Goal: Check status: Check status

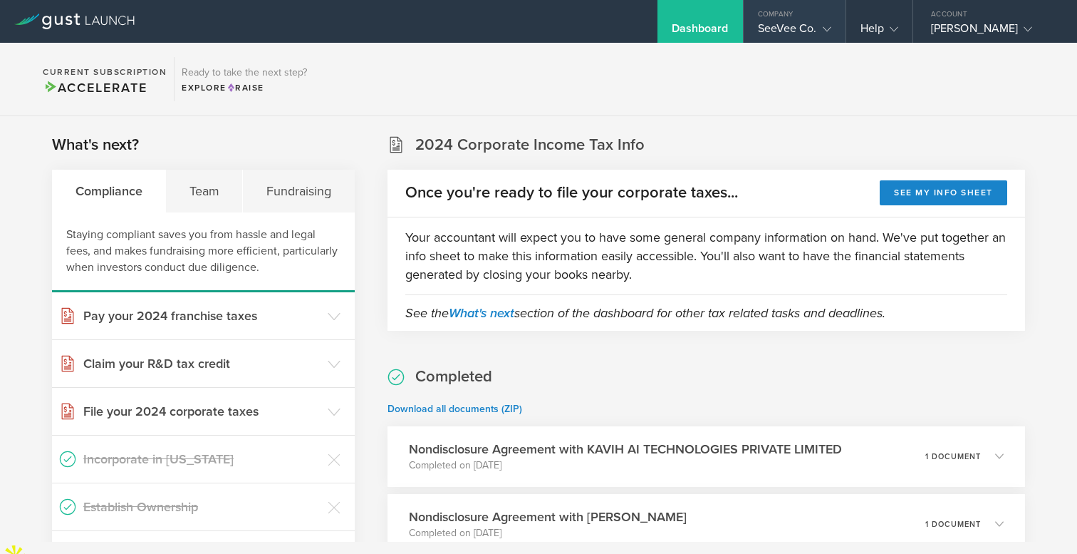
click at [817, 33] on gust-icon at bounding box center [824, 28] width 14 height 14
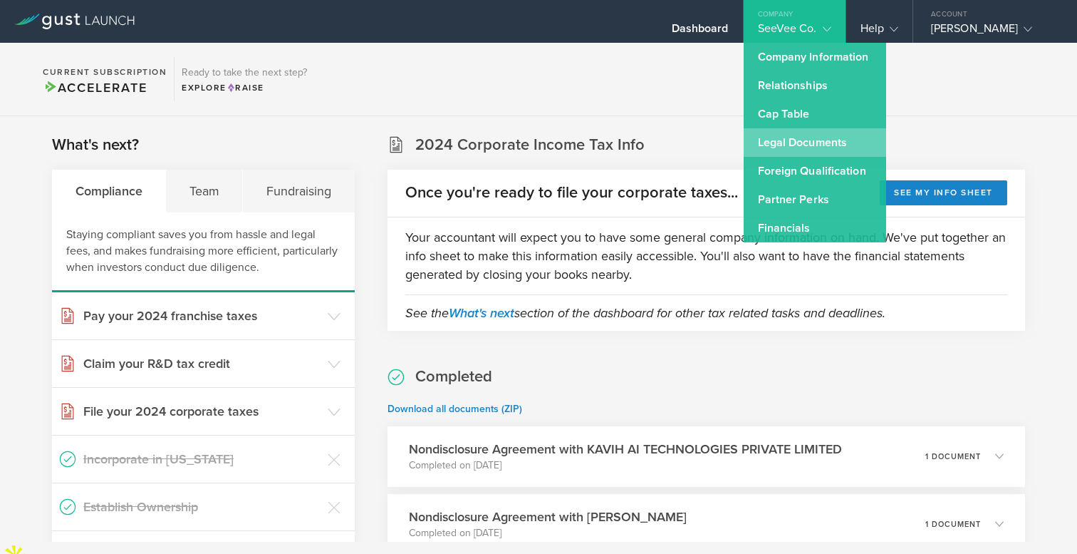
click at [792, 147] on link "Legal Documents" at bounding box center [815, 142] width 143 height 29
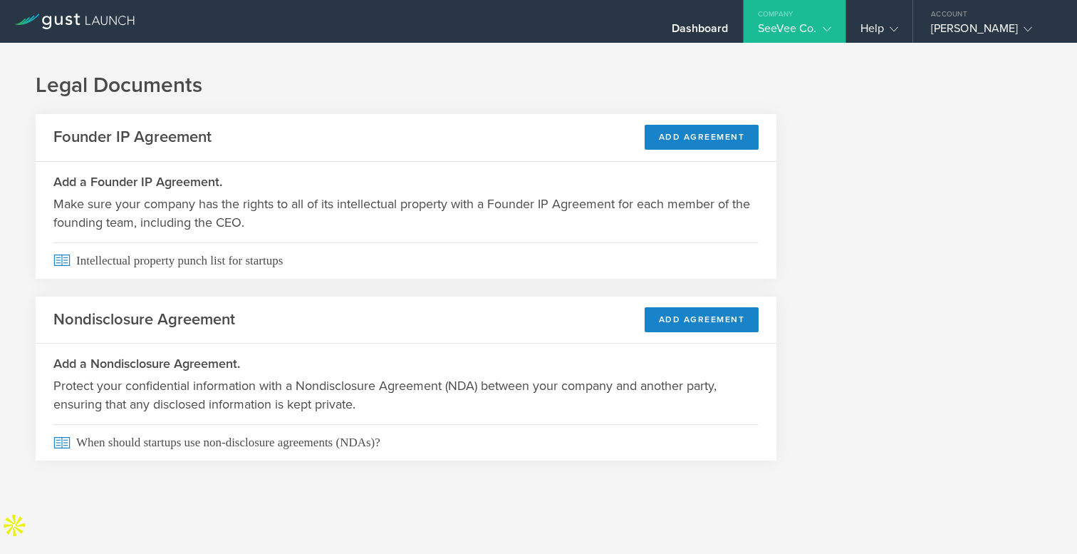
click at [823, 25] on icon at bounding box center [827, 29] width 9 height 9
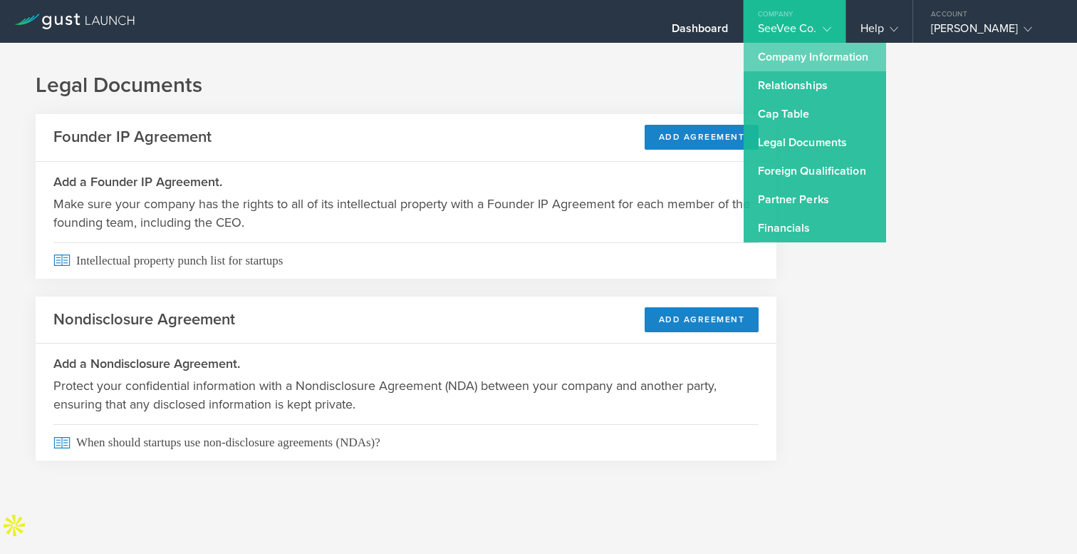
click at [796, 56] on link "Company Information" at bounding box center [815, 57] width 143 height 29
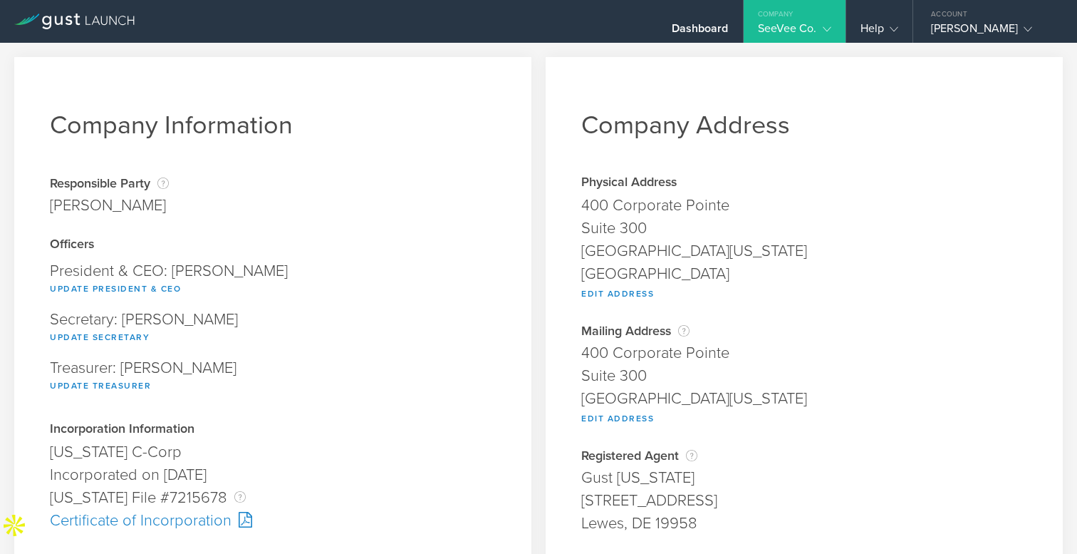
click at [799, 18] on div "Company" at bounding box center [795, 10] width 102 height 21
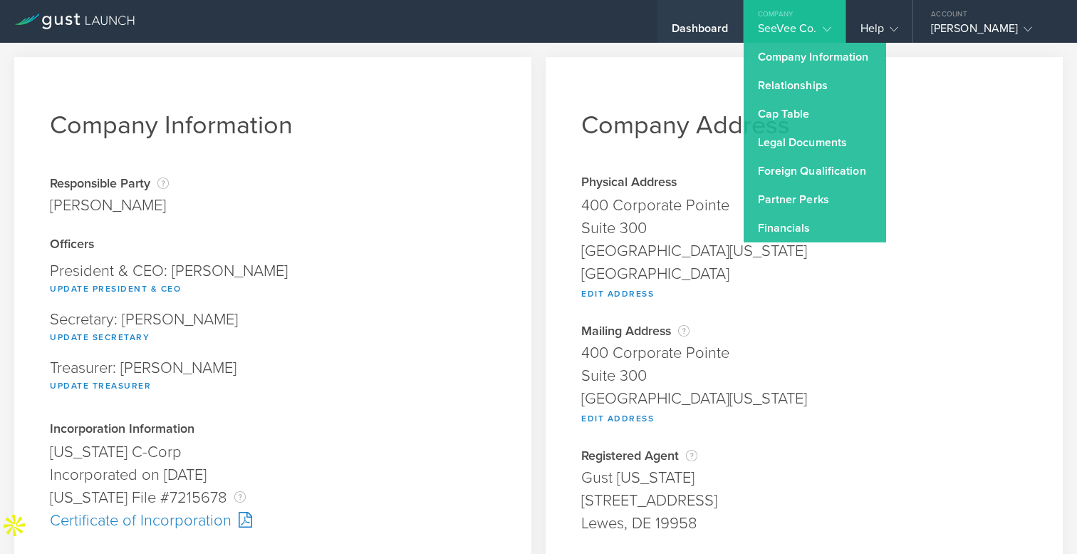
click at [716, 24] on div "Dashboard" at bounding box center [700, 31] width 57 height 21
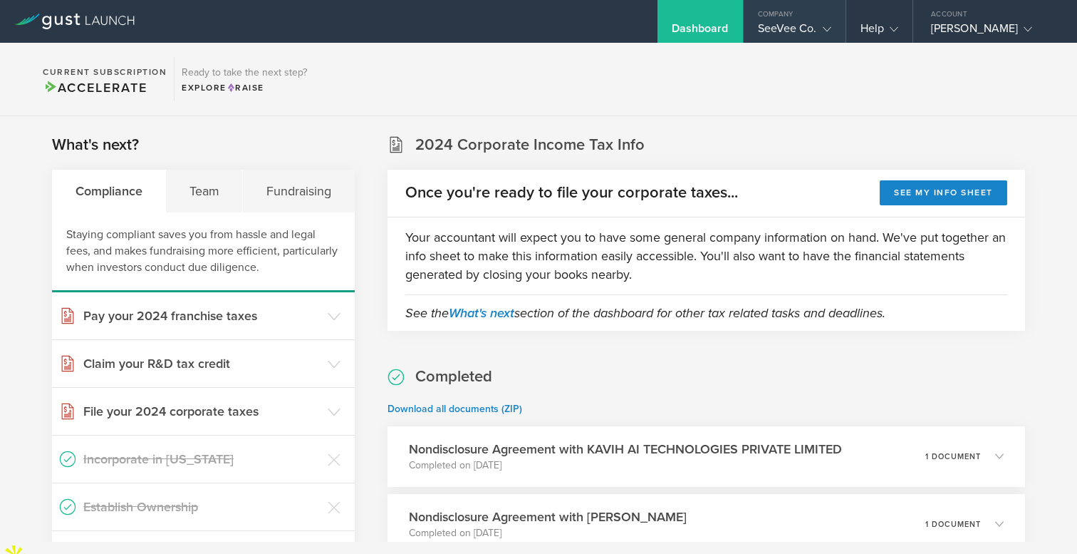
click at [792, 29] on div "SeeVee Co." at bounding box center [794, 31] width 73 height 21
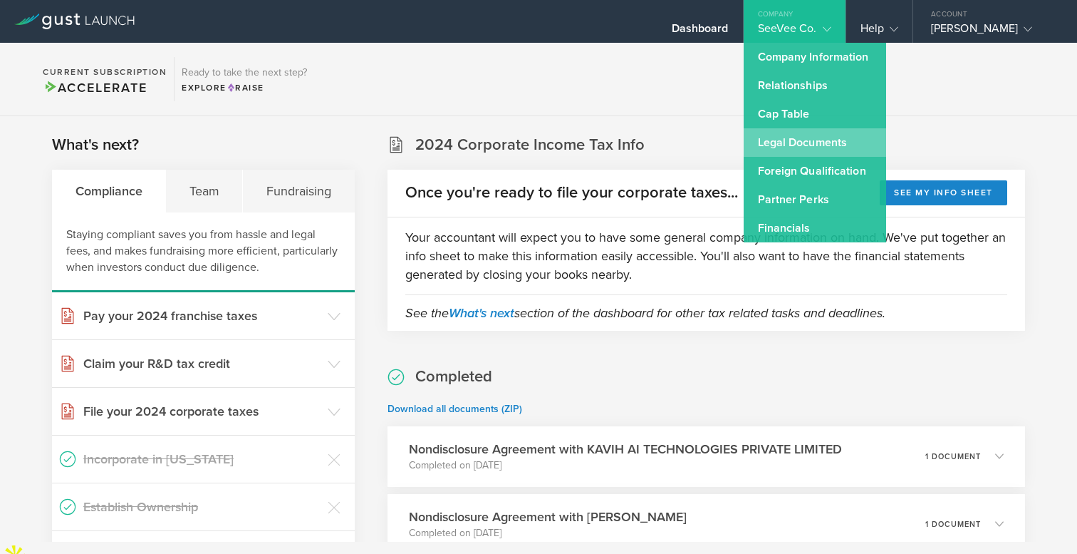
click at [827, 138] on link "Legal Documents" at bounding box center [815, 142] width 143 height 29
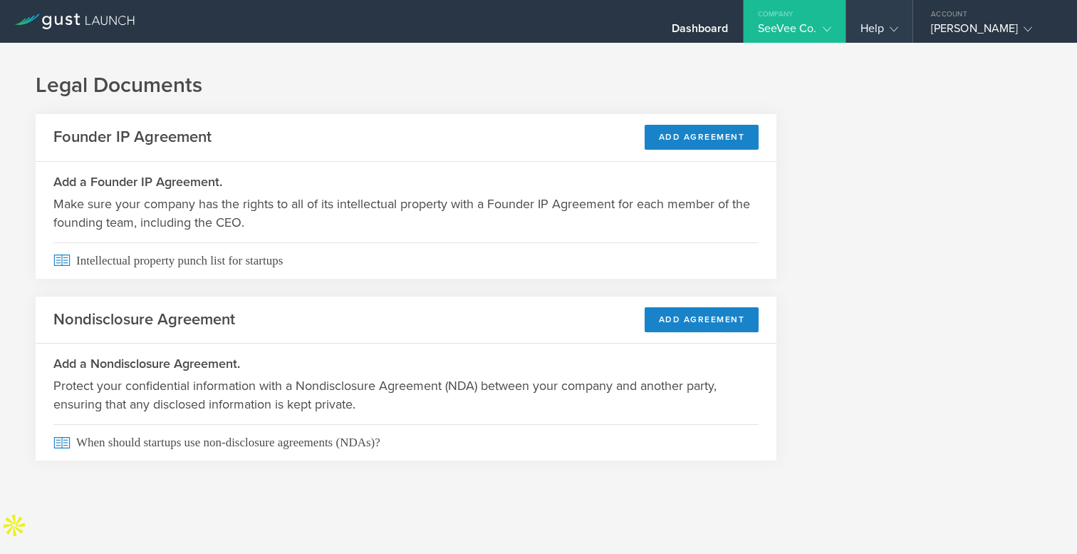
click at [872, 24] on div "Help" at bounding box center [880, 31] width 38 height 21
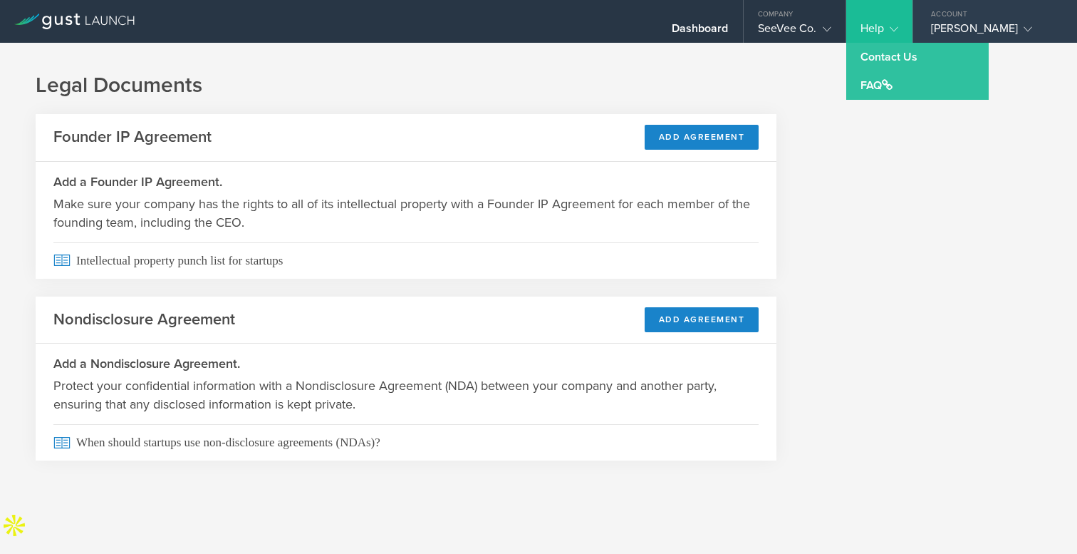
click at [953, 19] on div "Account" at bounding box center [995, 10] width 164 height 21
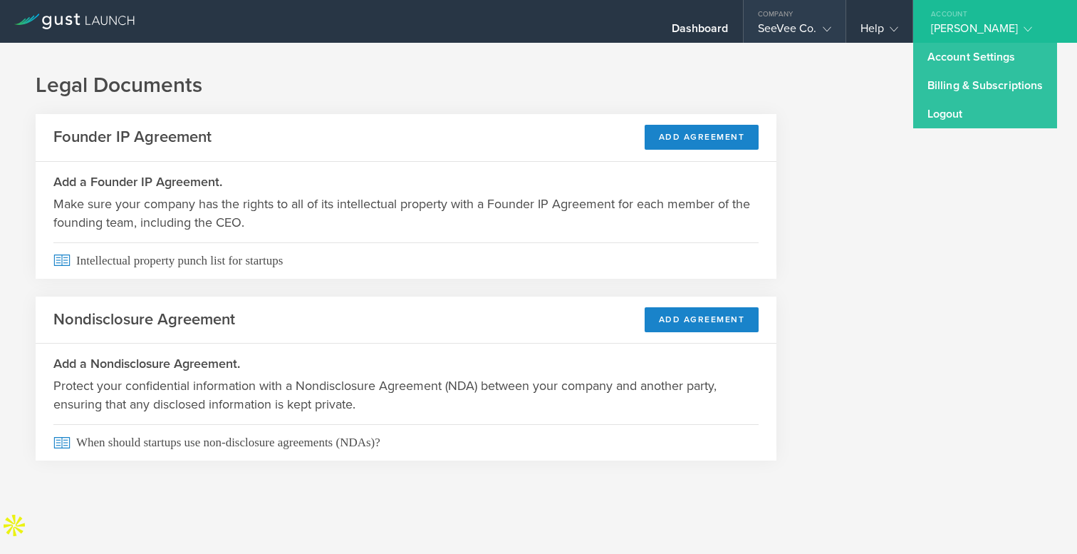
click at [760, 27] on div "SeeVee Co." at bounding box center [794, 31] width 73 height 21
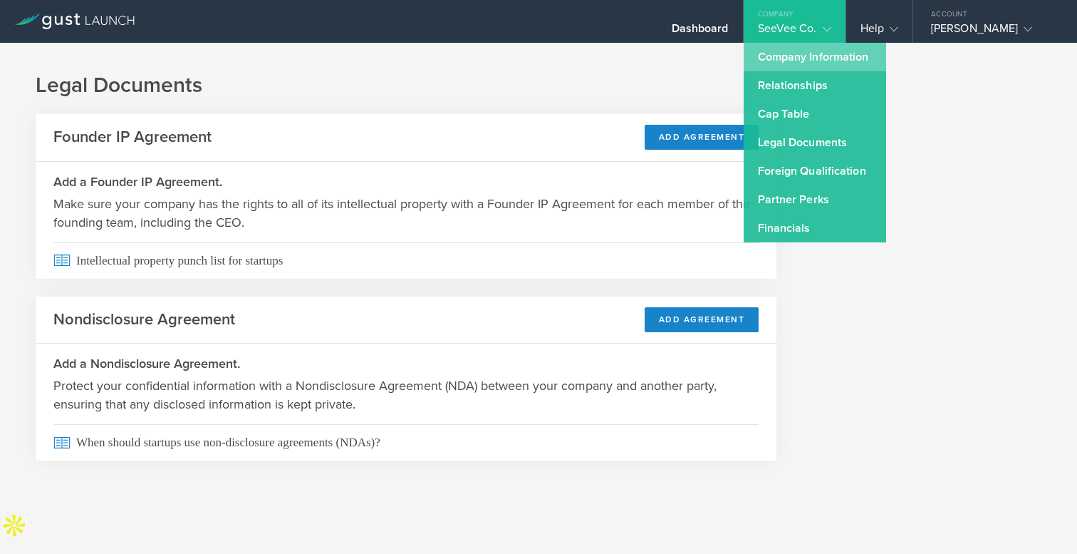
click at [770, 57] on link "Company Information" at bounding box center [815, 57] width 143 height 29
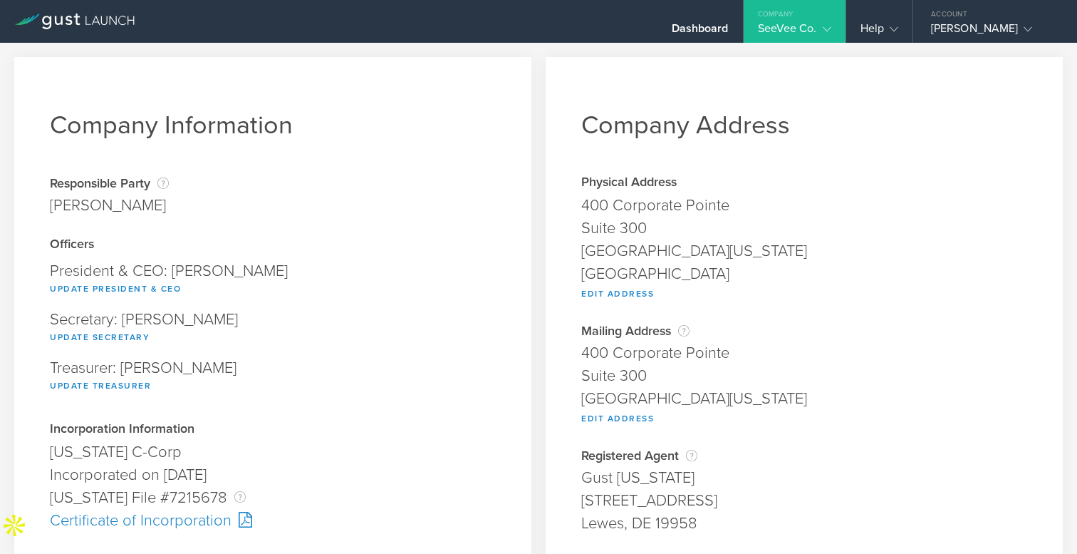
click at [784, 24] on div "SeeVee Co." at bounding box center [794, 31] width 73 height 21
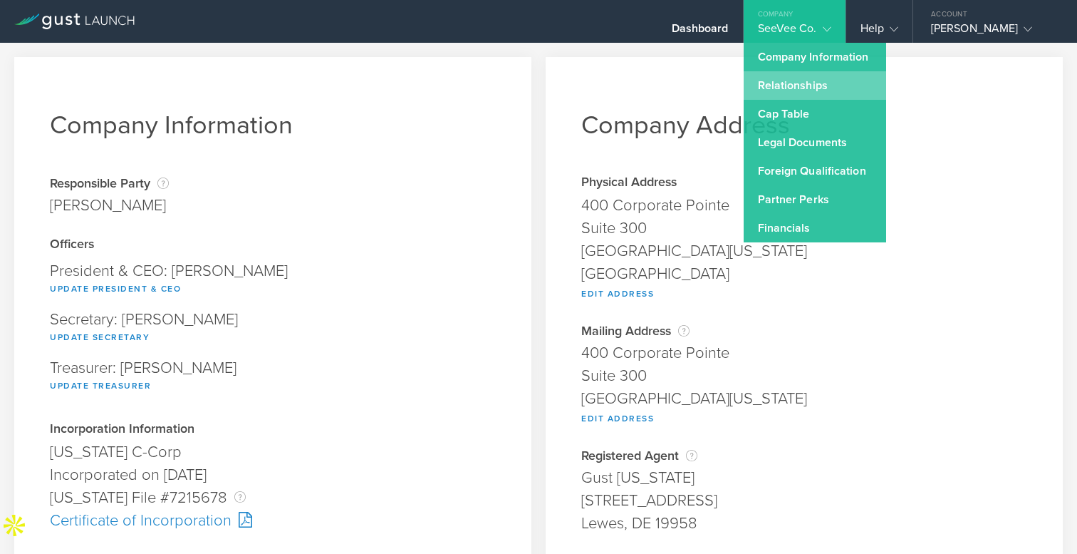
click at [781, 88] on link "Relationships" at bounding box center [815, 85] width 143 height 29
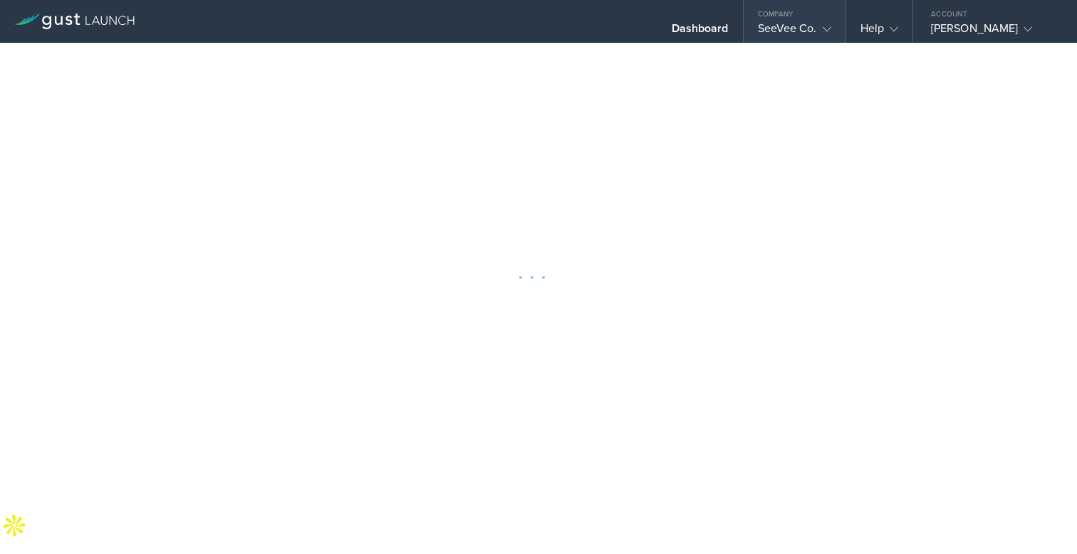
click at [787, 26] on div "SeeVee Co." at bounding box center [794, 31] width 73 height 21
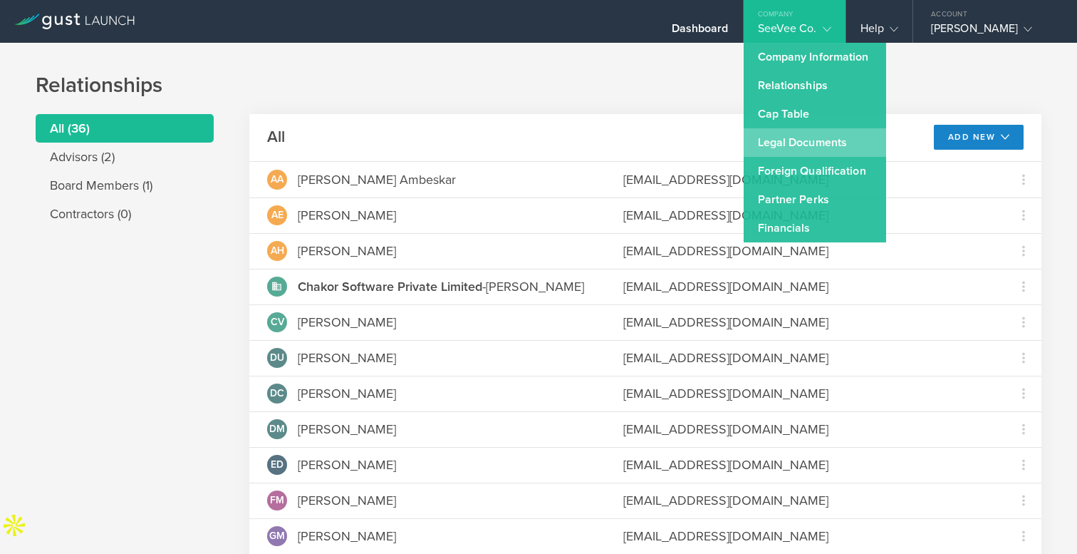
click at [783, 142] on link "Legal Documents" at bounding box center [815, 142] width 143 height 29
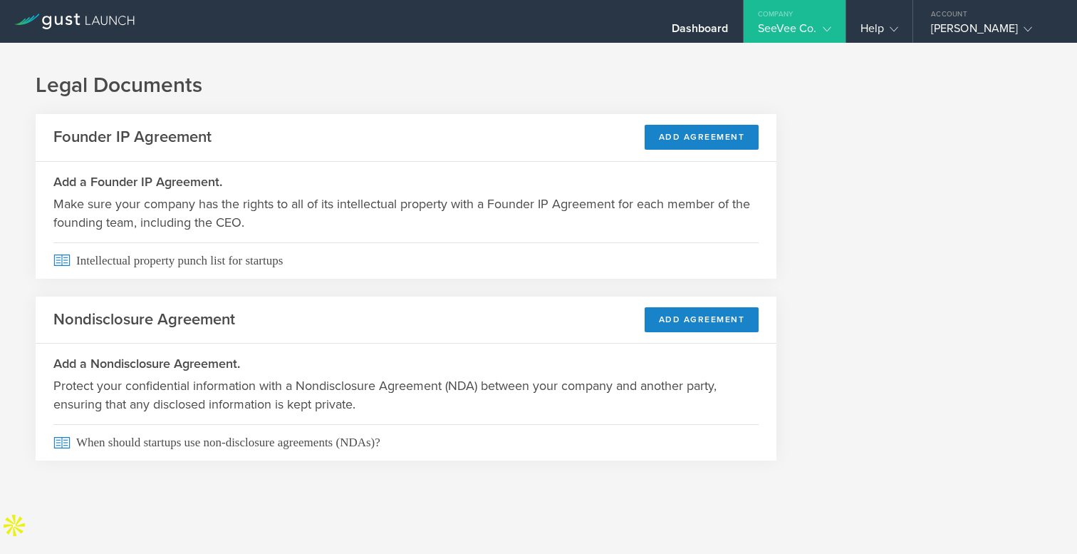
click at [787, 24] on div "SeeVee Co." at bounding box center [794, 31] width 73 height 21
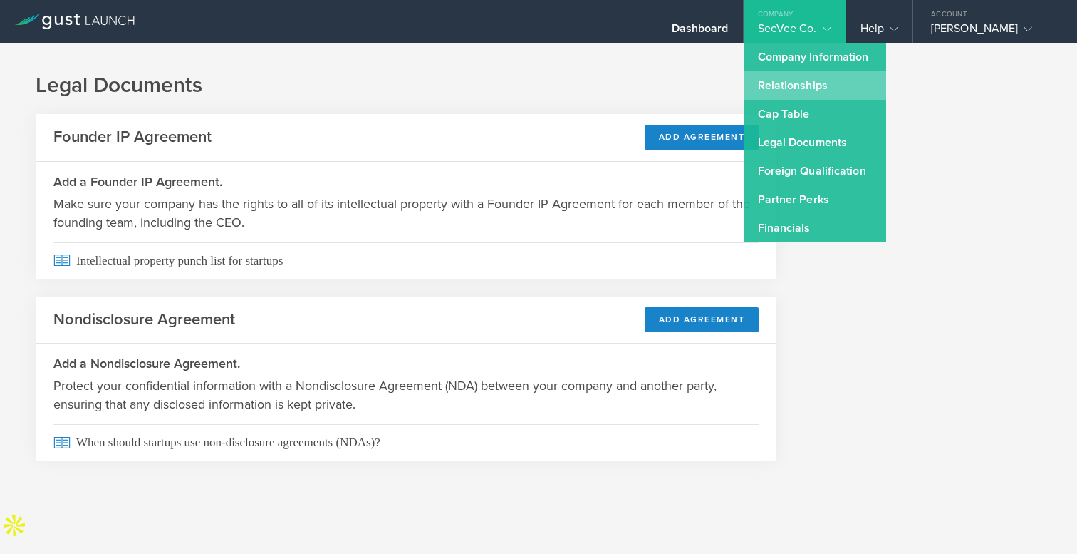
click at [782, 88] on link "Relationships" at bounding box center [815, 85] width 143 height 29
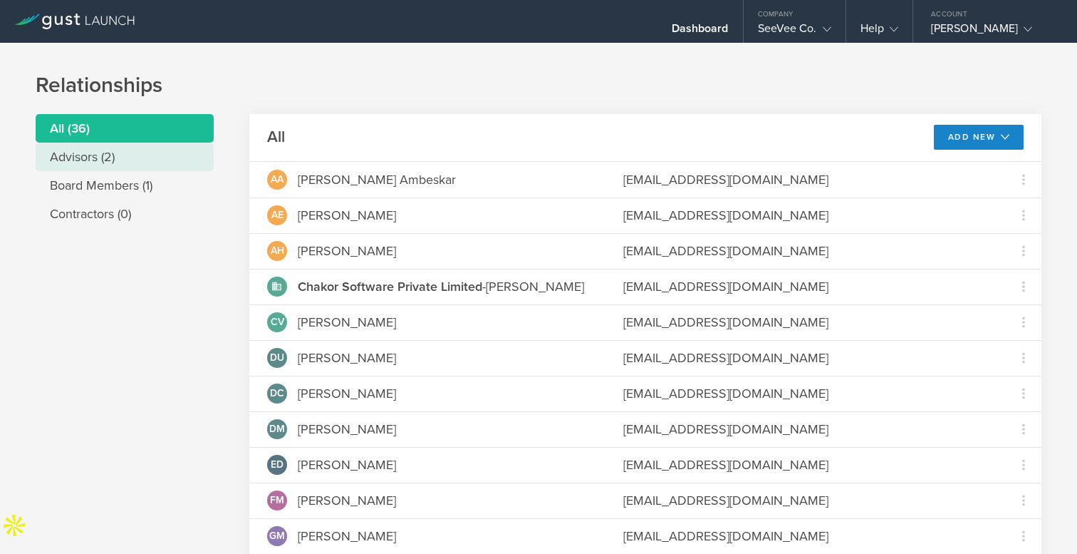
click at [103, 162] on li "Advisors (2)" at bounding box center [125, 157] width 178 height 29
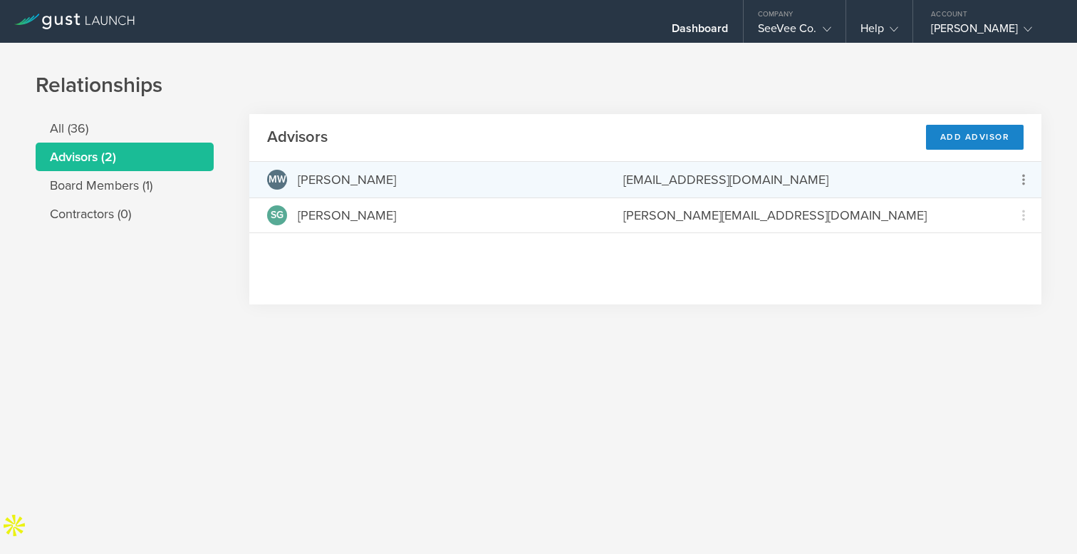
click at [1027, 177] on icon at bounding box center [1023, 179] width 17 height 17
click at [805, 80] on md-backdrop at bounding box center [538, 277] width 1077 height 554
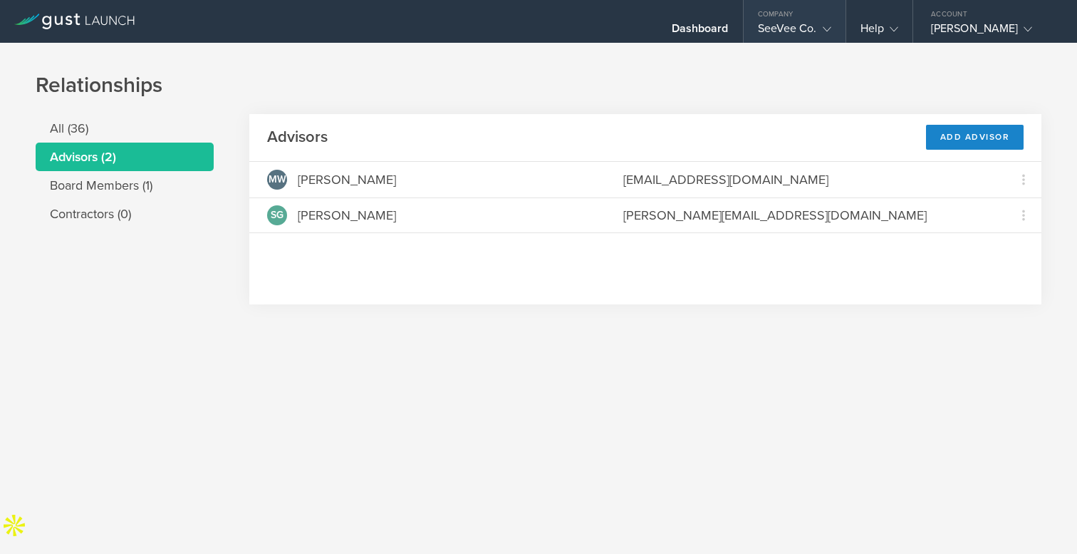
click at [804, 30] on div "SeeVee Co." at bounding box center [794, 31] width 73 height 21
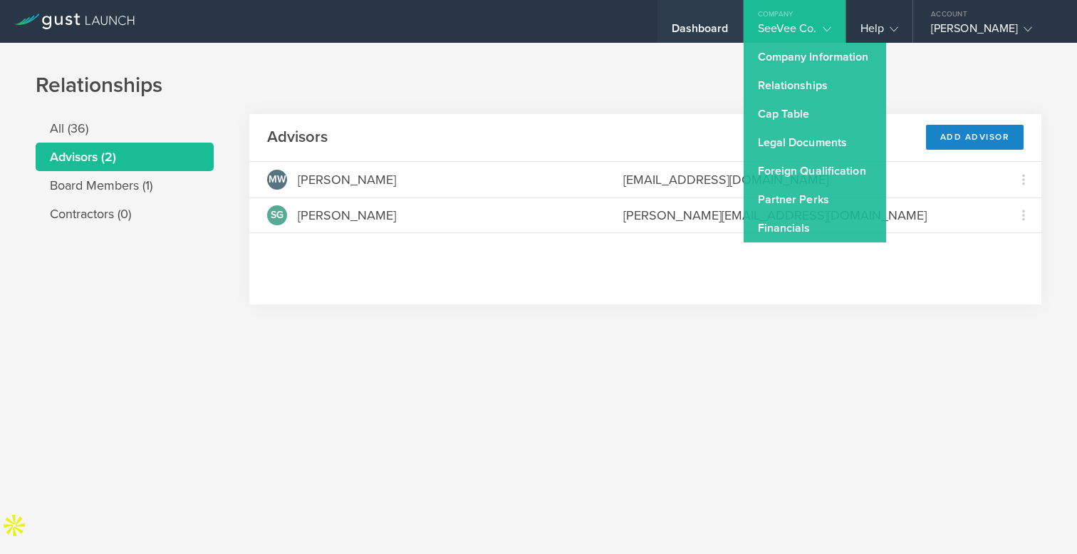
click at [694, 19] on div "Dashboard" at bounding box center [701, 21] width 86 height 43
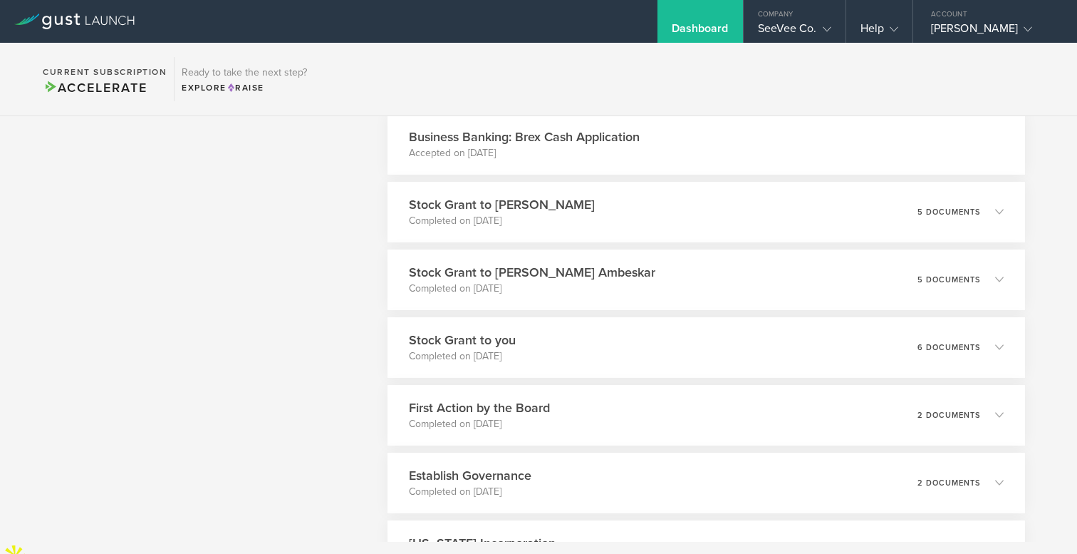
scroll to position [3892, 0]
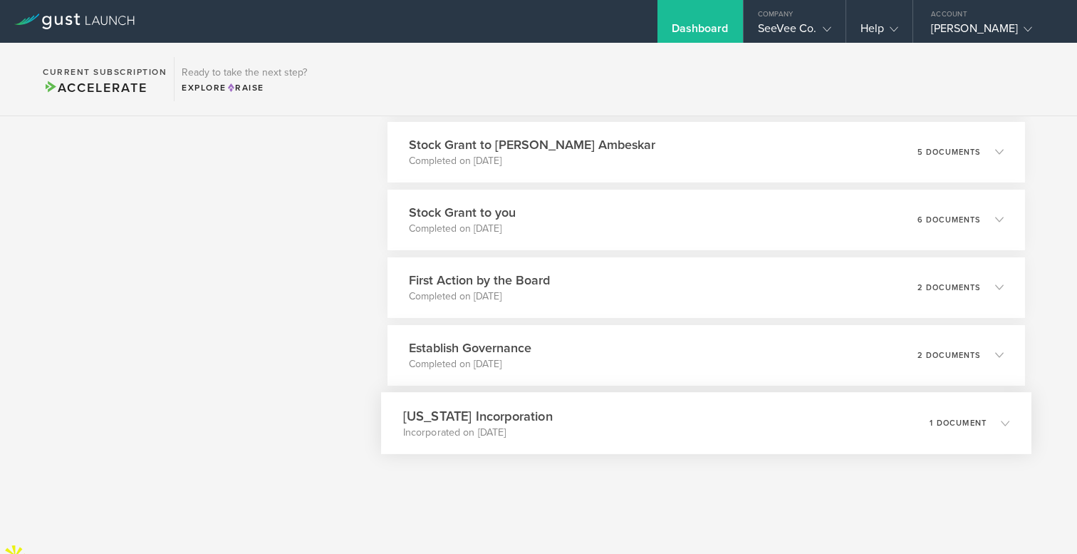
click at [516, 418] on h3 "[US_STATE] Incorporation" at bounding box center [478, 415] width 150 height 19
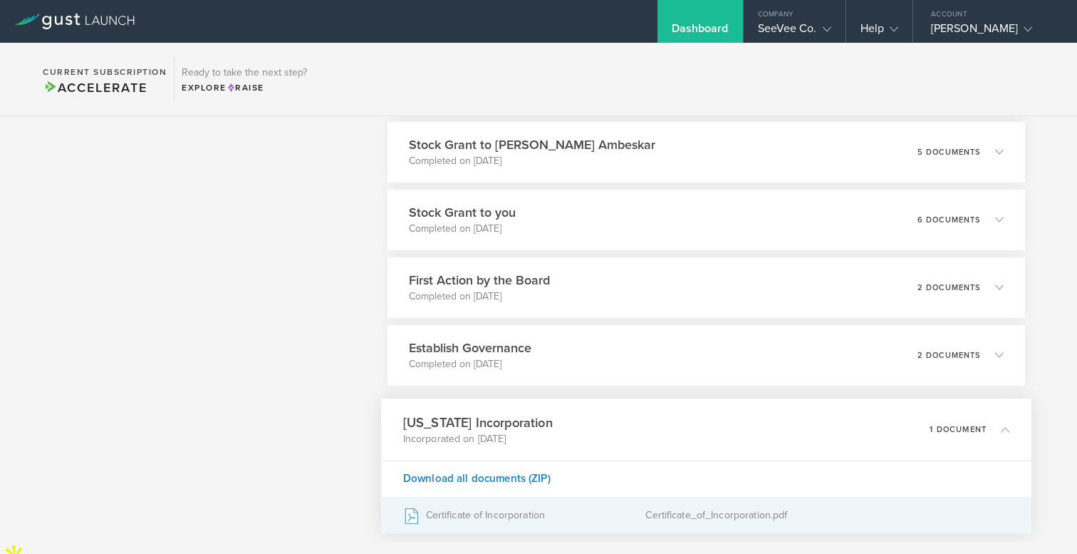
click at [480, 516] on div "Certificate of Incorporation" at bounding box center [524, 515] width 243 height 36
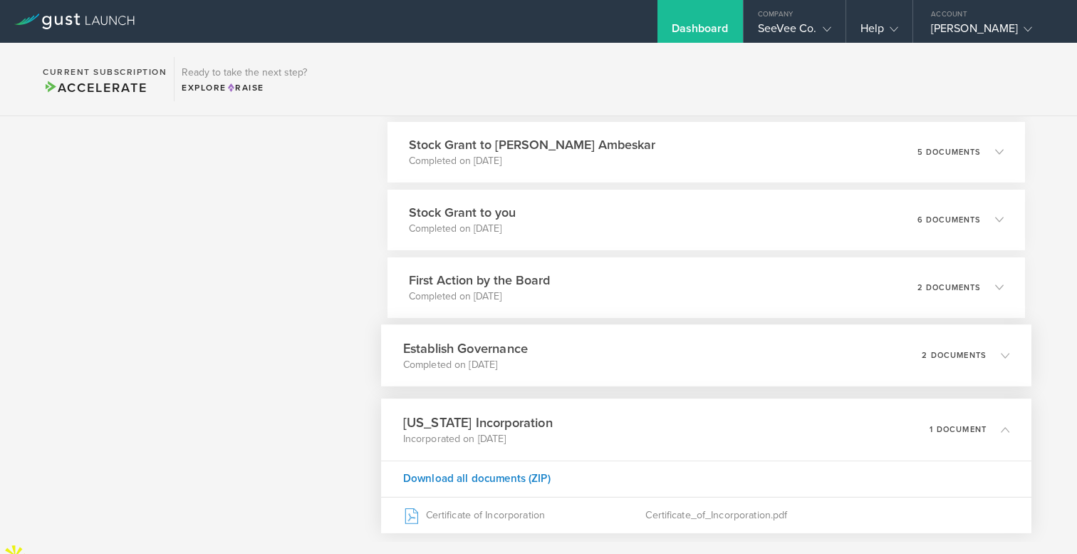
click at [587, 356] on div "Establish Governance Completed on [DATE] 2 documents" at bounding box center [706, 355] width 651 height 62
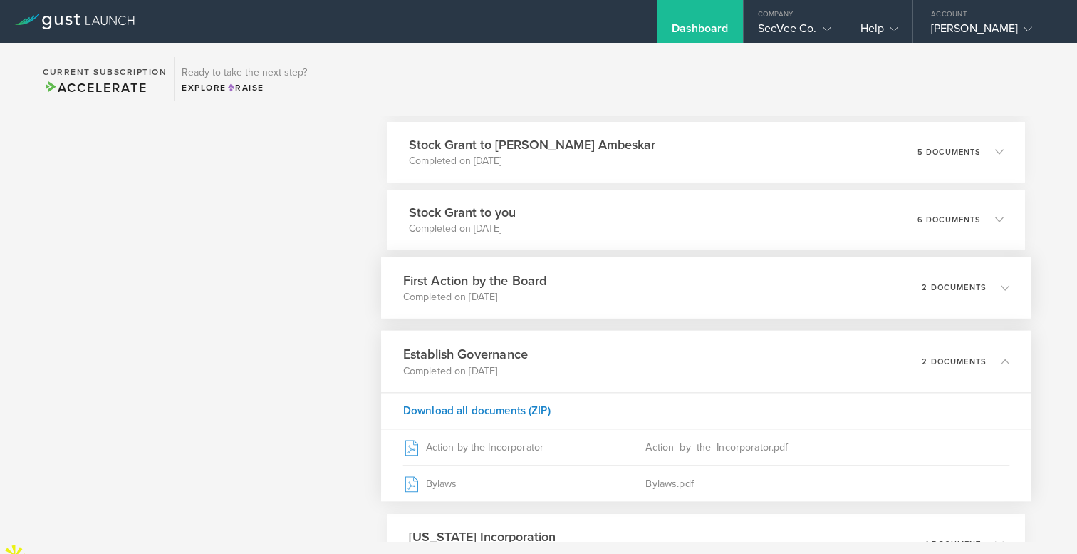
click at [569, 294] on div "First Action by the Board Completed on [DATE] 2 documents" at bounding box center [706, 288] width 651 height 62
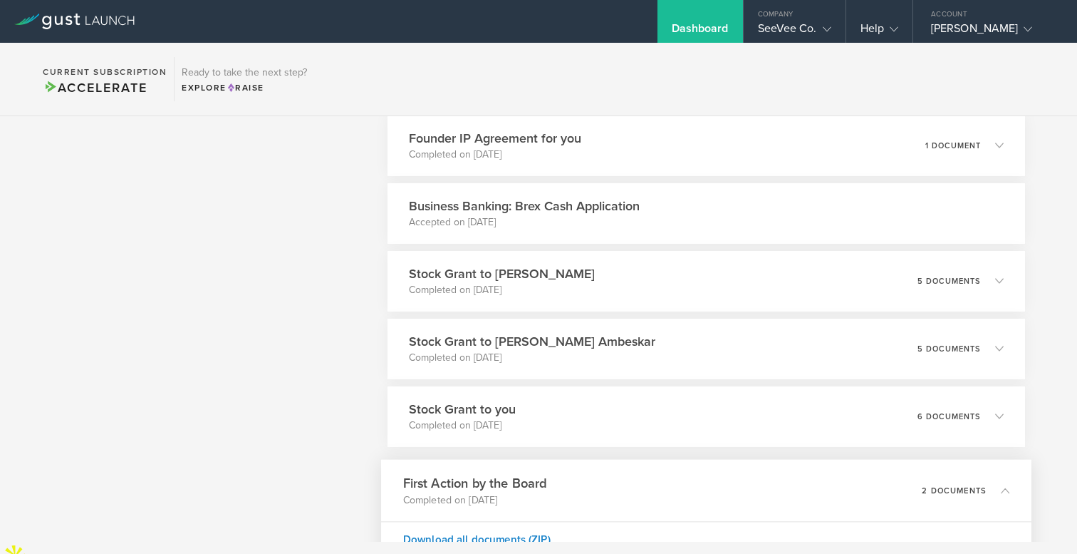
scroll to position [3708, 0]
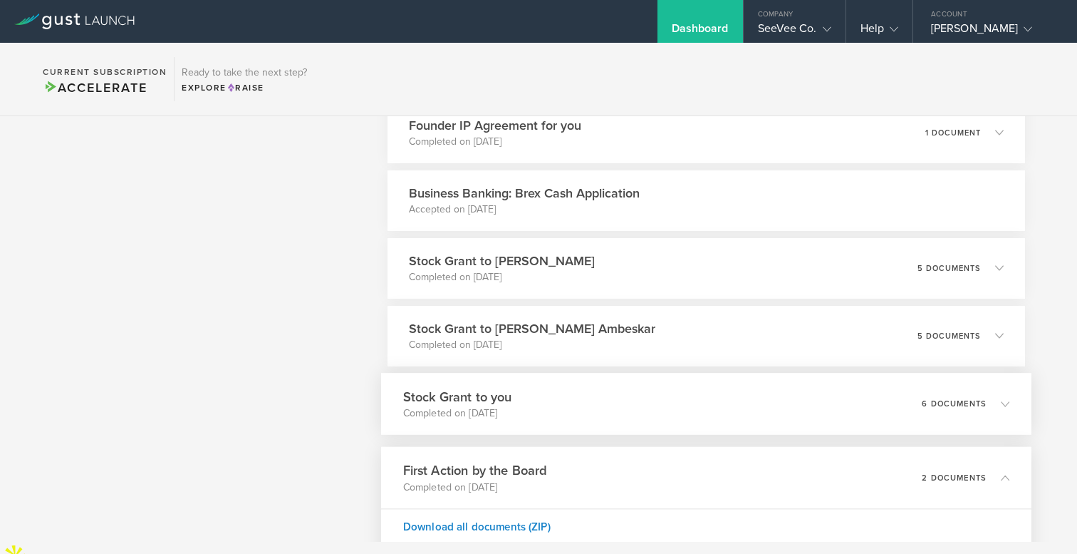
click at [530, 410] on div "Stock Grant to you Completed on [DATE] 6 documents" at bounding box center [706, 404] width 651 height 62
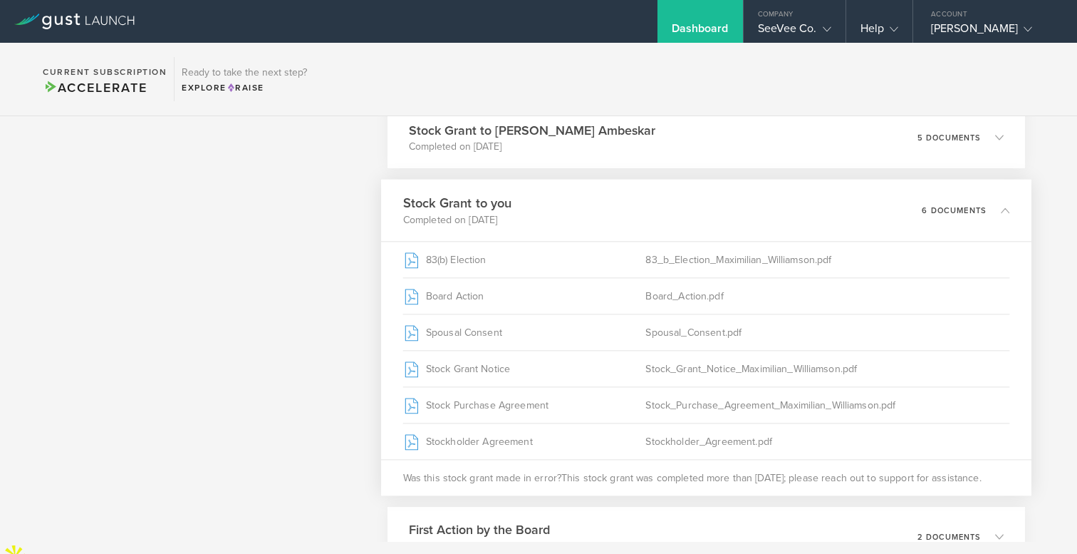
scroll to position [4156, 0]
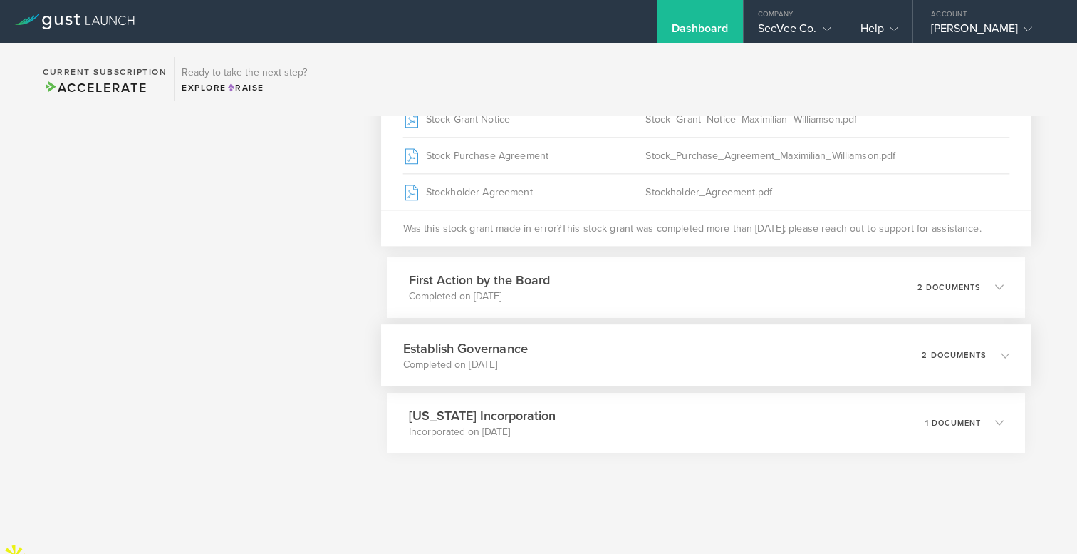
click at [569, 352] on div "Establish Governance Completed on [DATE] 2 documents" at bounding box center [706, 355] width 651 height 62
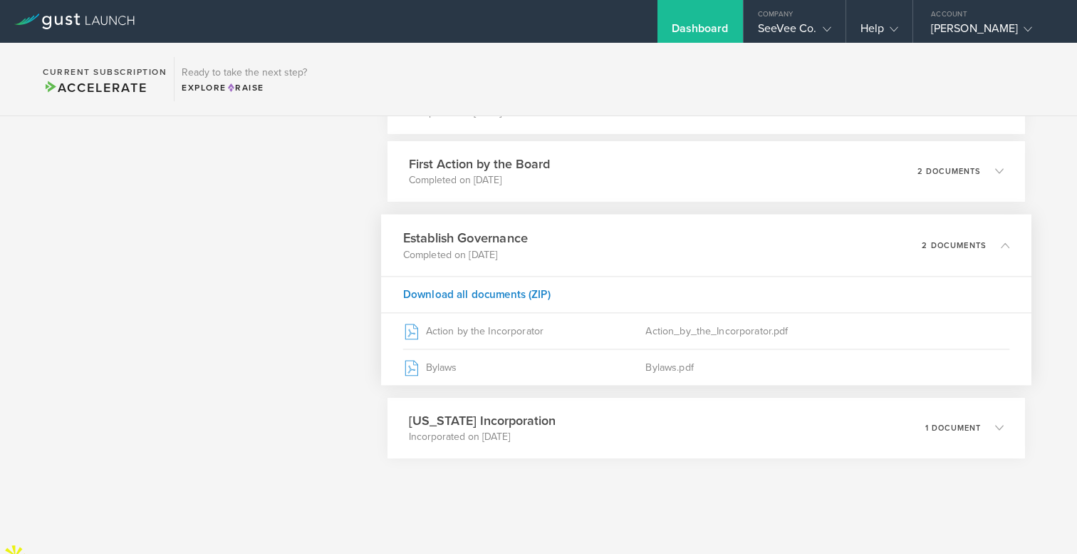
scroll to position [4013, 0]
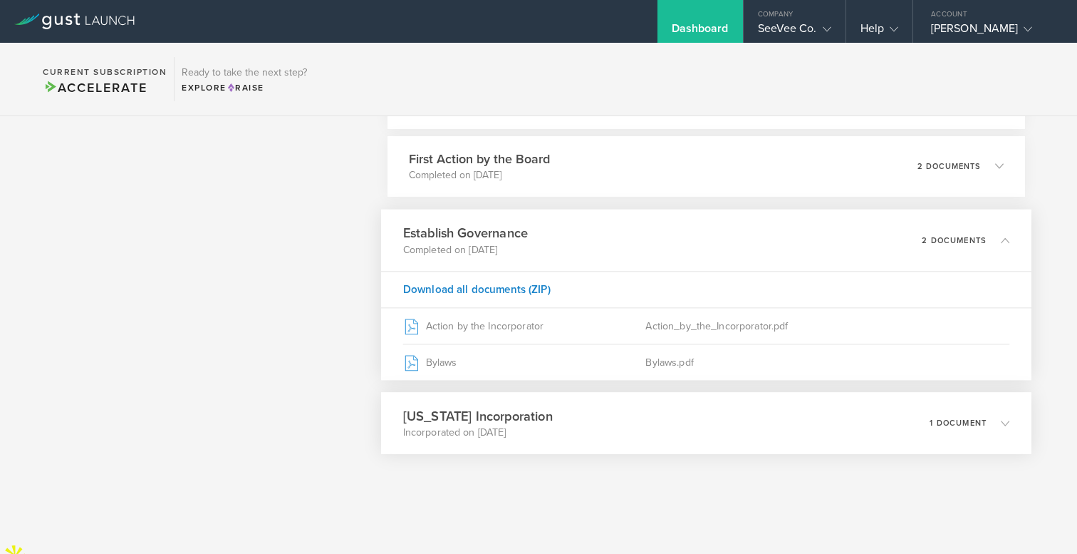
click at [464, 418] on h3 "[US_STATE] Incorporation" at bounding box center [478, 415] width 150 height 19
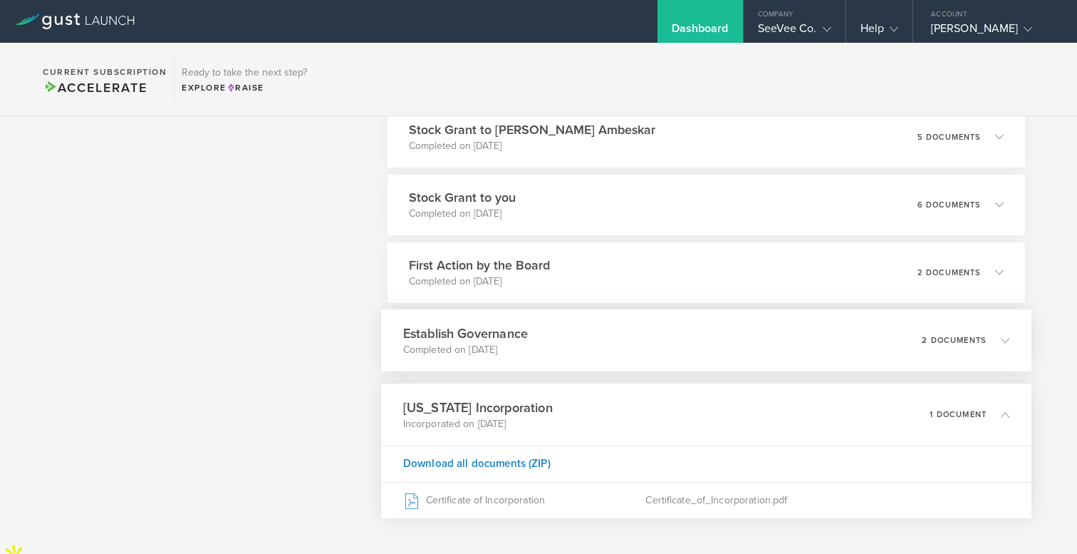
scroll to position [3904, 0]
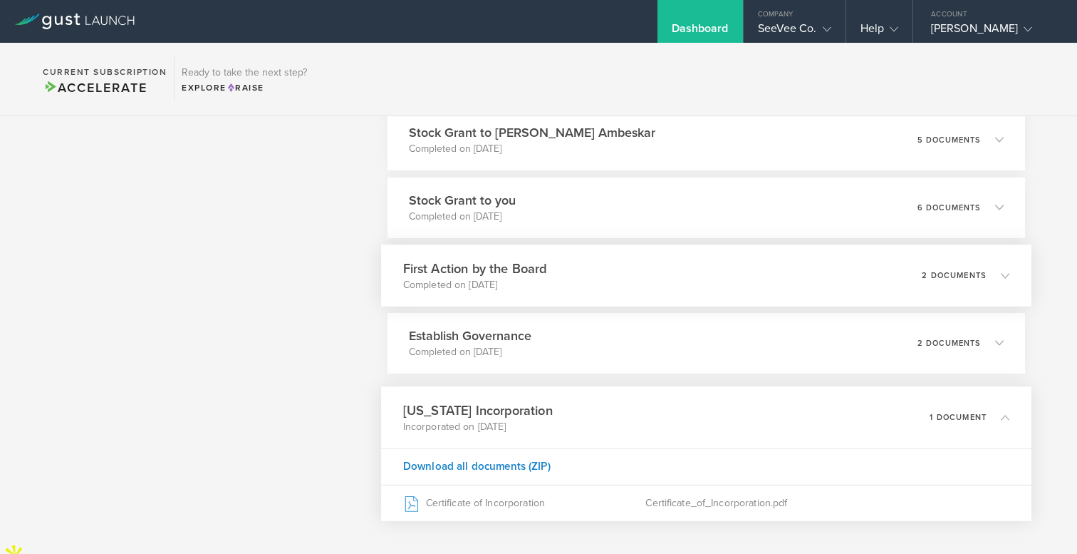
click at [436, 274] on h3 "First Action by the Board" at bounding box center [475, 268] width 144 height 19
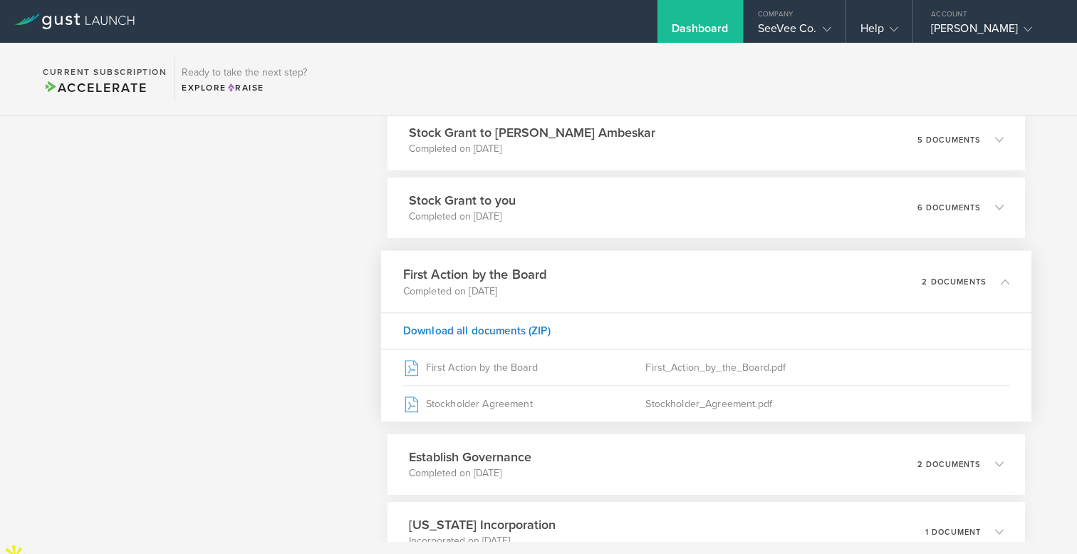
click at [436, 274] on h3 "First Action by the Board" at bounding box center [475, 273] width 144 height 19
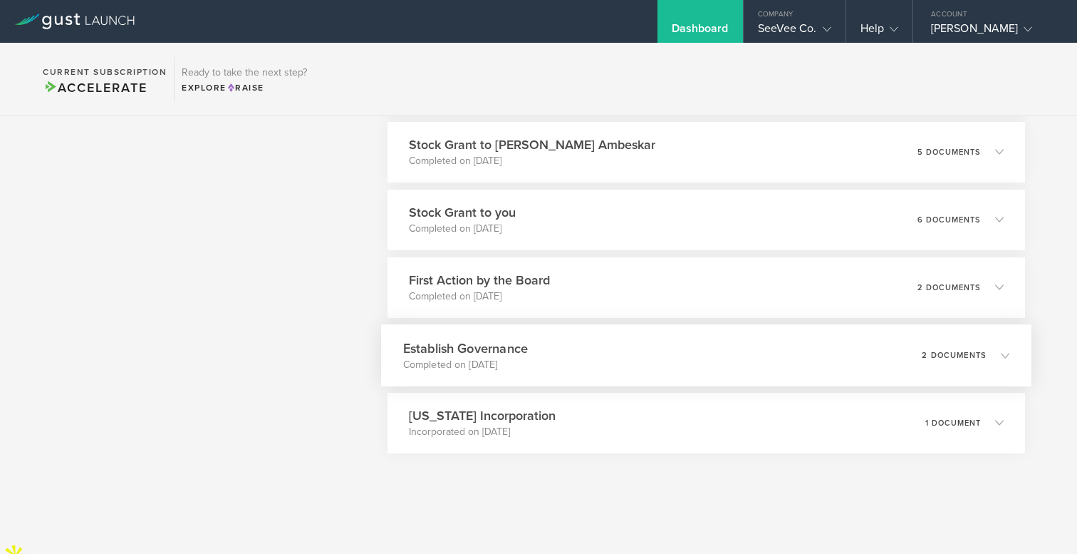
click at [443, 350] on h3 "Establish Governance" at bounding box center [465, 347] width 125 height 19
